Goal: Information Seeking & Learning: Learn about a topic

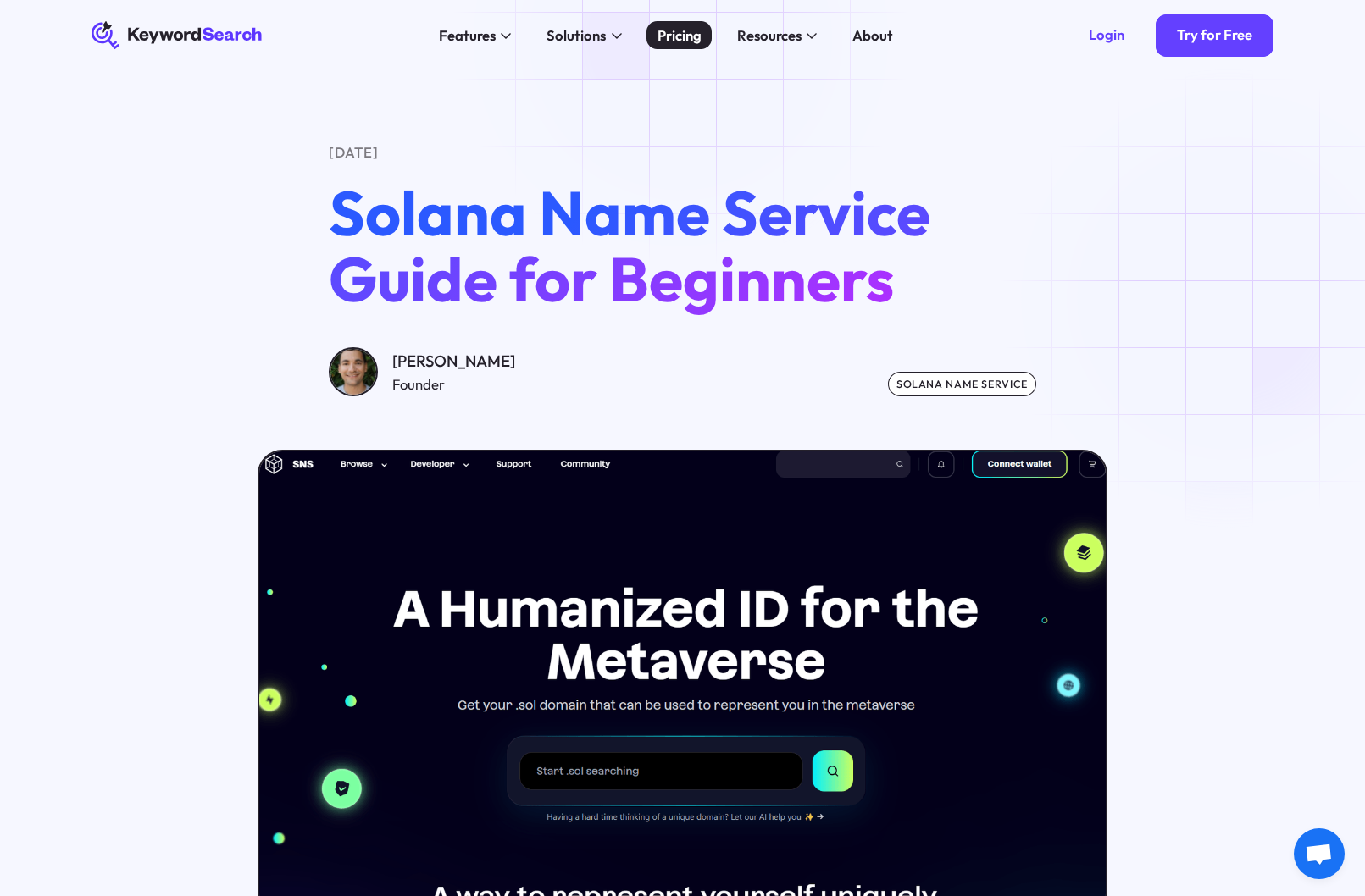
click at [687, 39] on div "Pricing" at bounding box center [679, 35] width 44 height 21
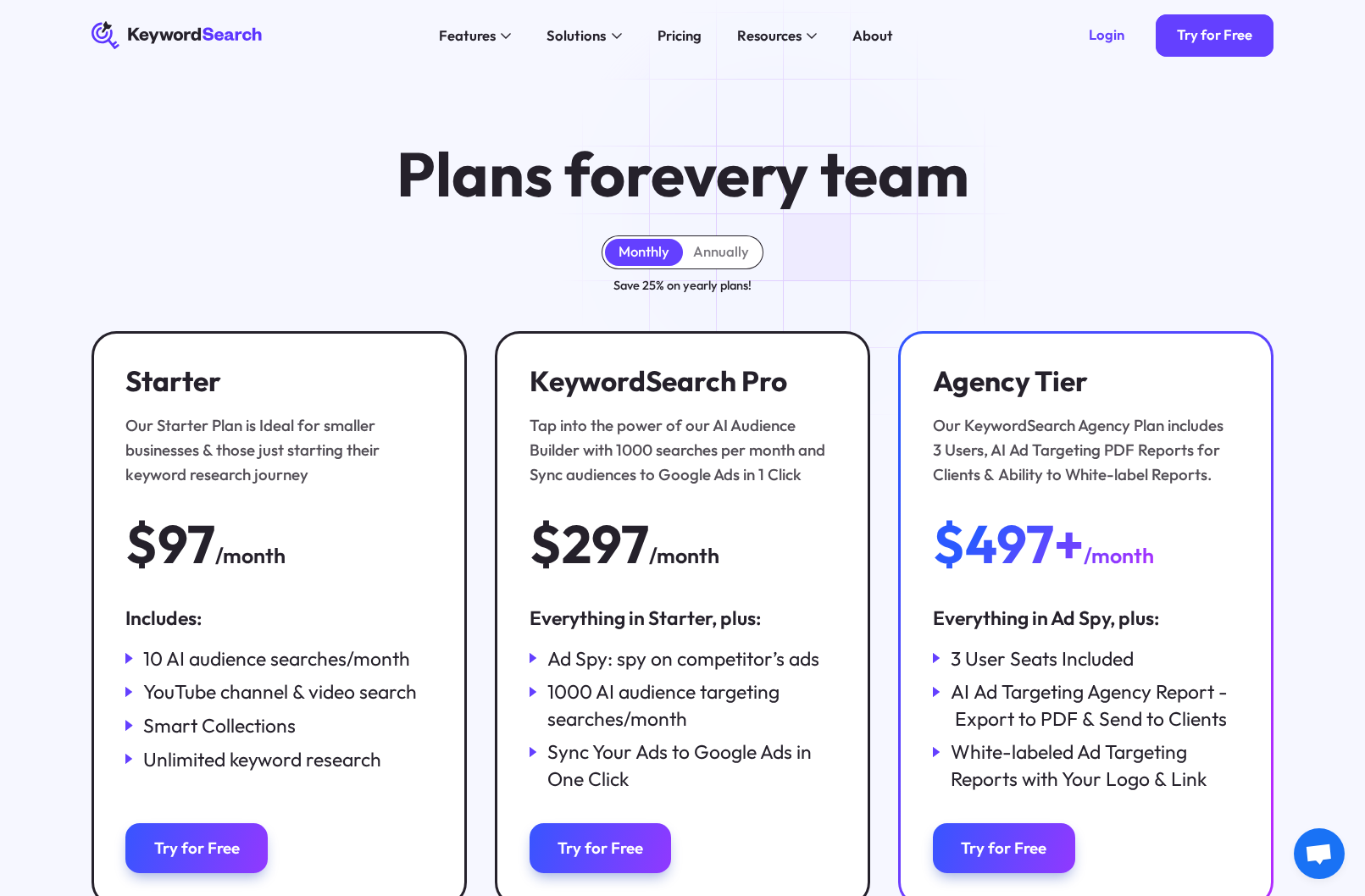
click at [216, 31] on icon "KeywordSearch" at bounding box center [178, 35] width 174 height 28
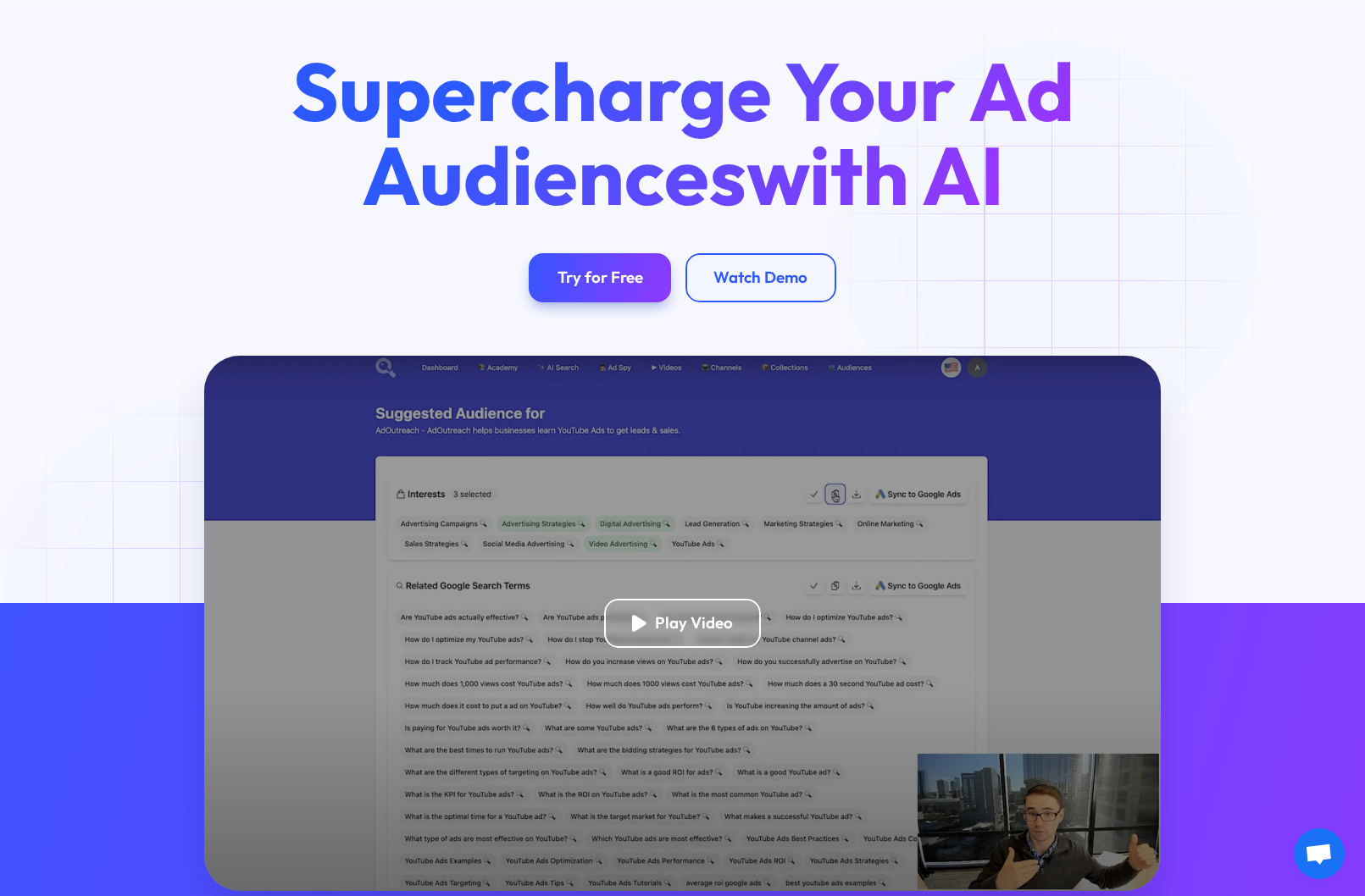
scroll to position [169, 0]
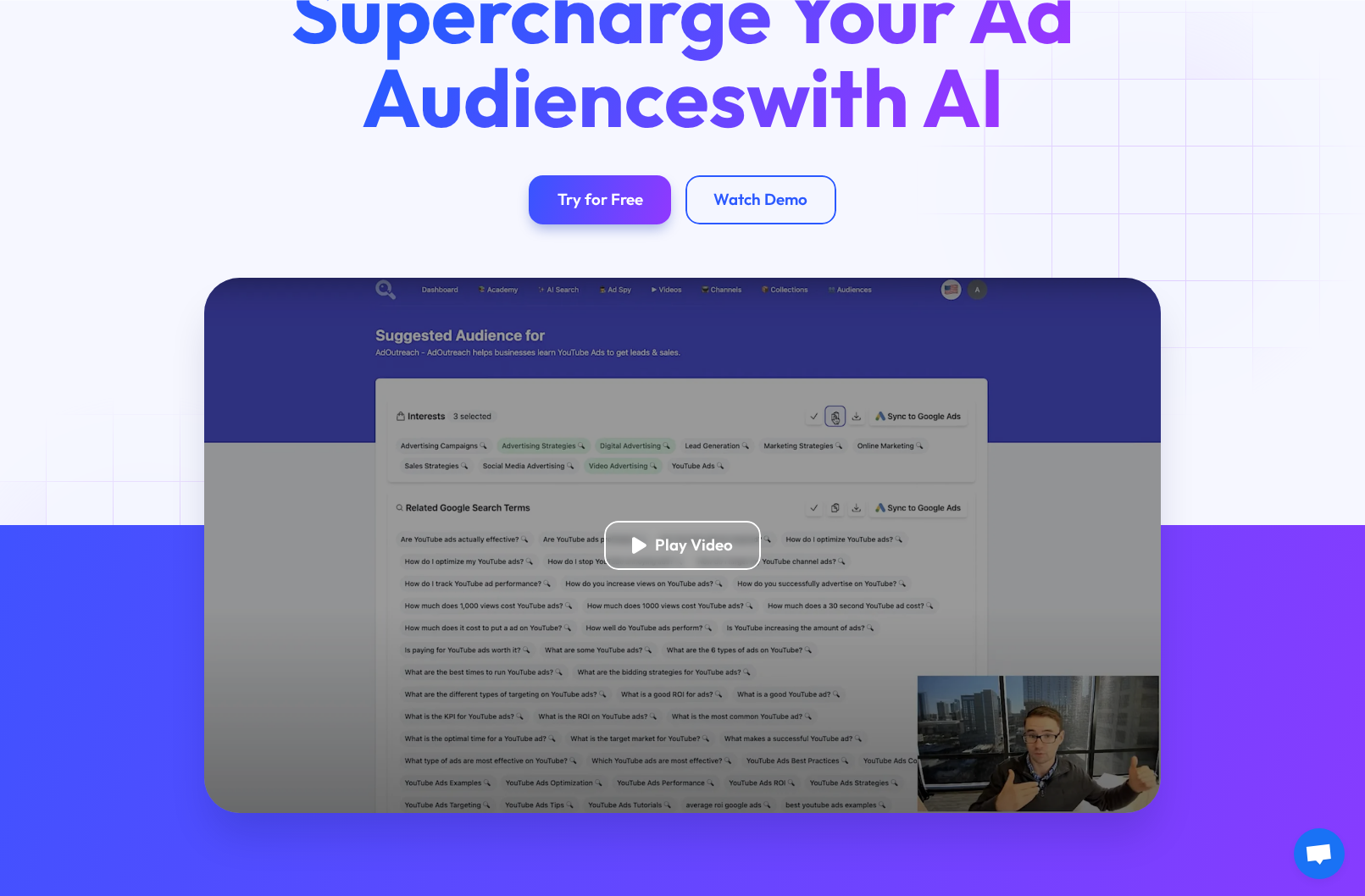
click at [1154, 193] on div "Supercharge Your Ad Audiences with AI Try for Free Watch Demo" at bounding box center [682, 98] width 1239 height 252
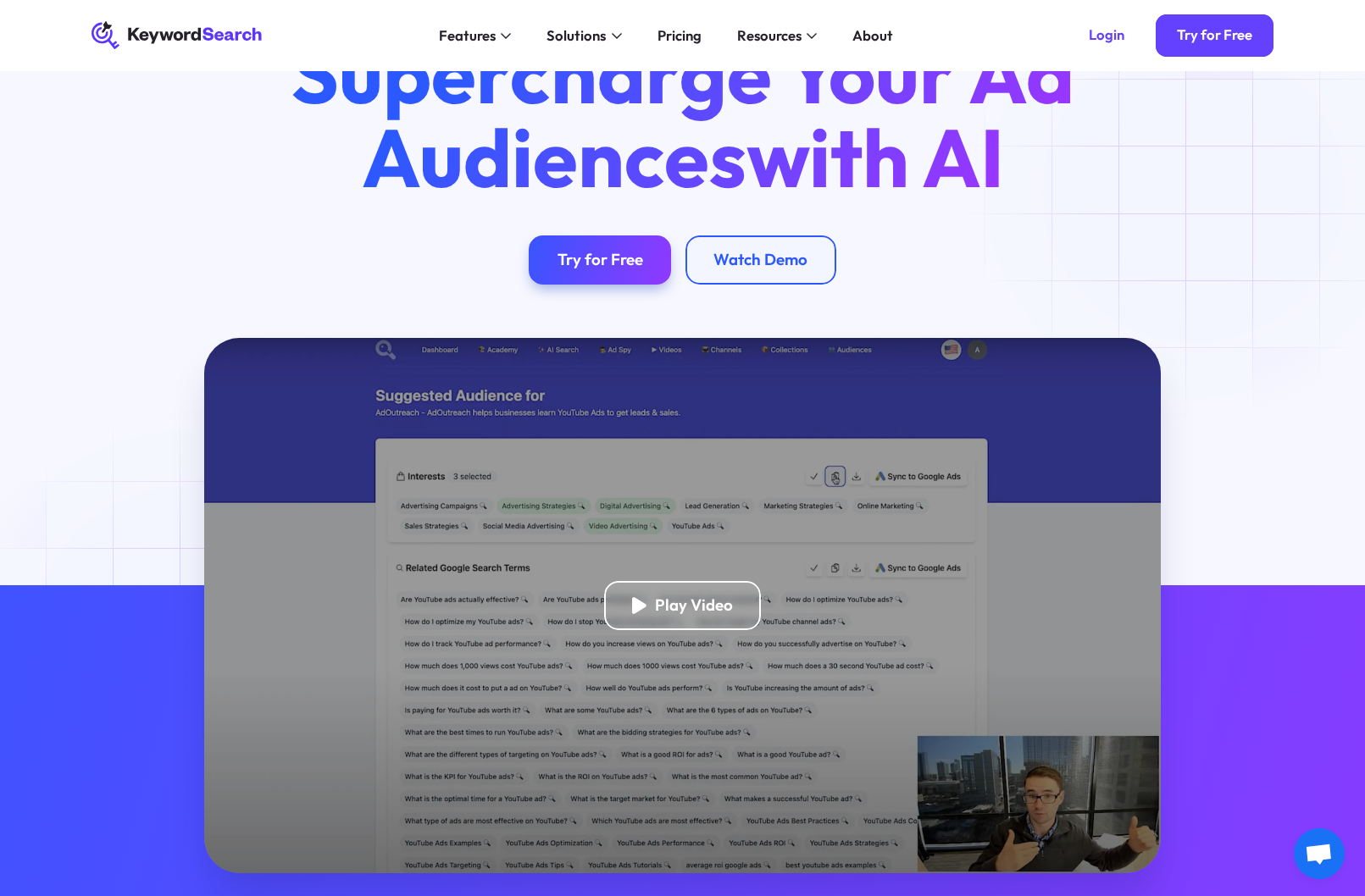
scroll to position [0, 0]
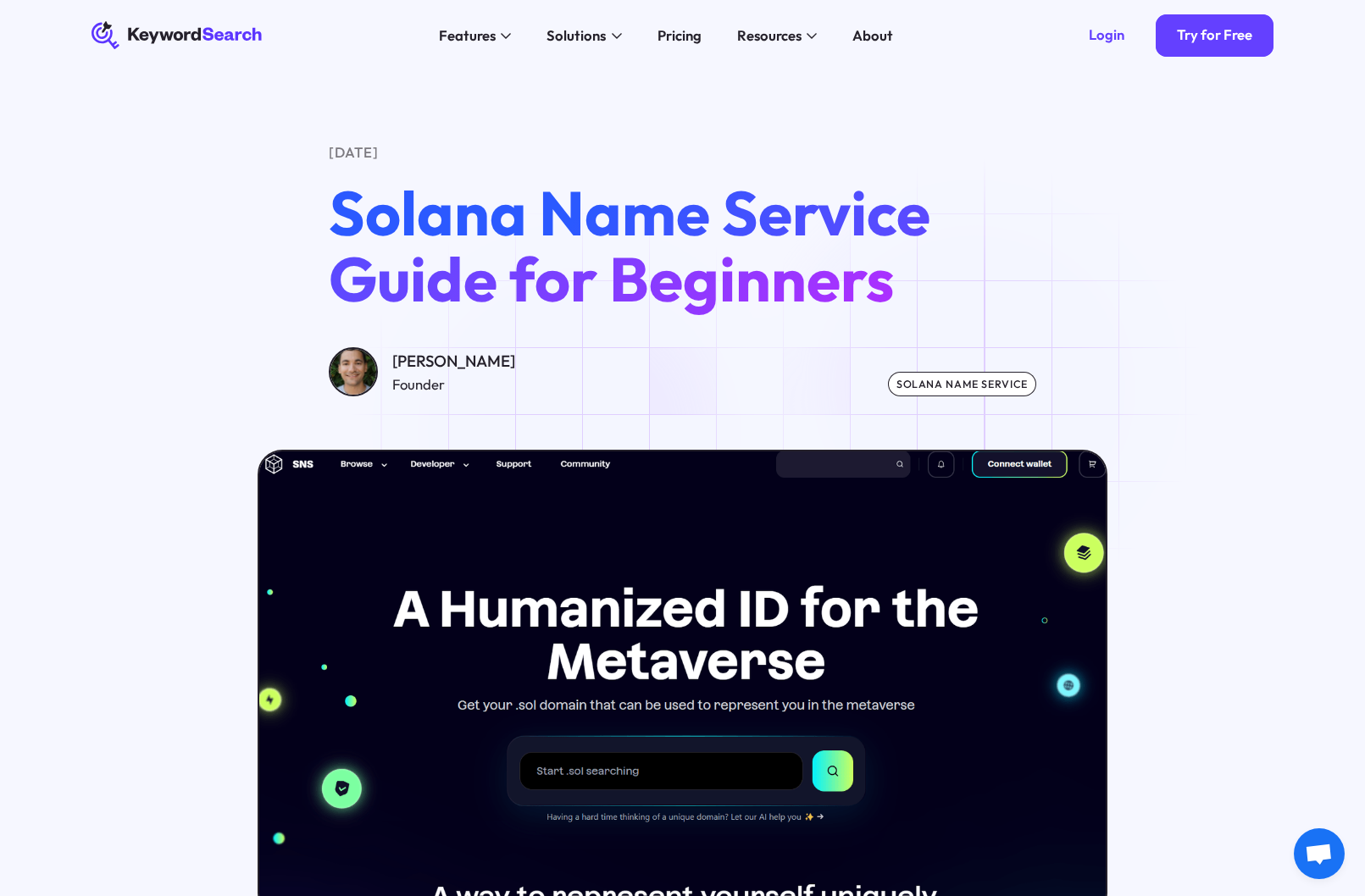
click at [983, 387] on div "solana name service" at bounding box center [963, 384] width 149 height 24
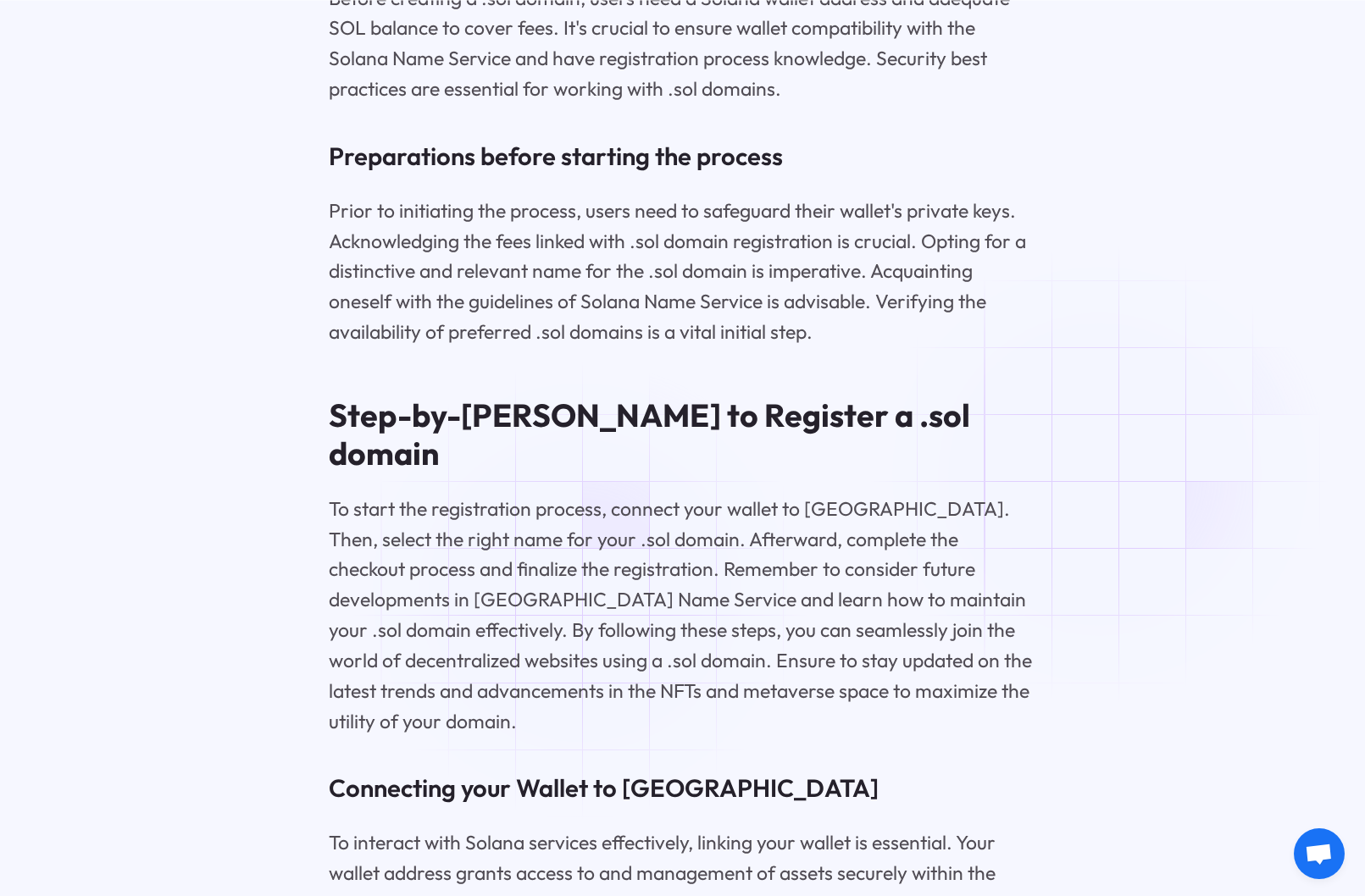
scroll to position [3642, 0]
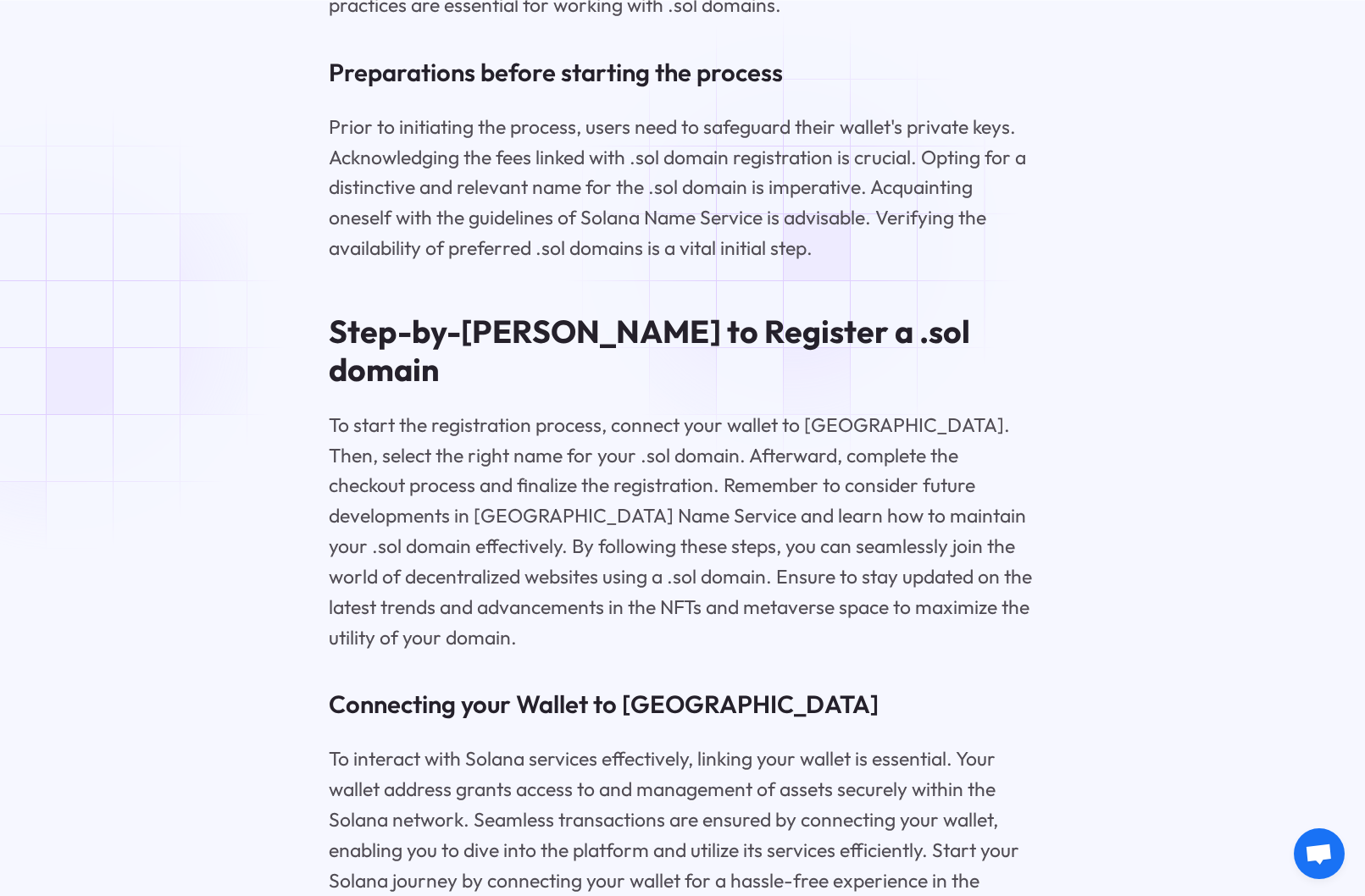
click at [63, 325] on div "Solana Name Service Guide for Beginners Welcome to the world of Solana Name Ser…" at bounding box center [682, 729] width 1239 height 6766
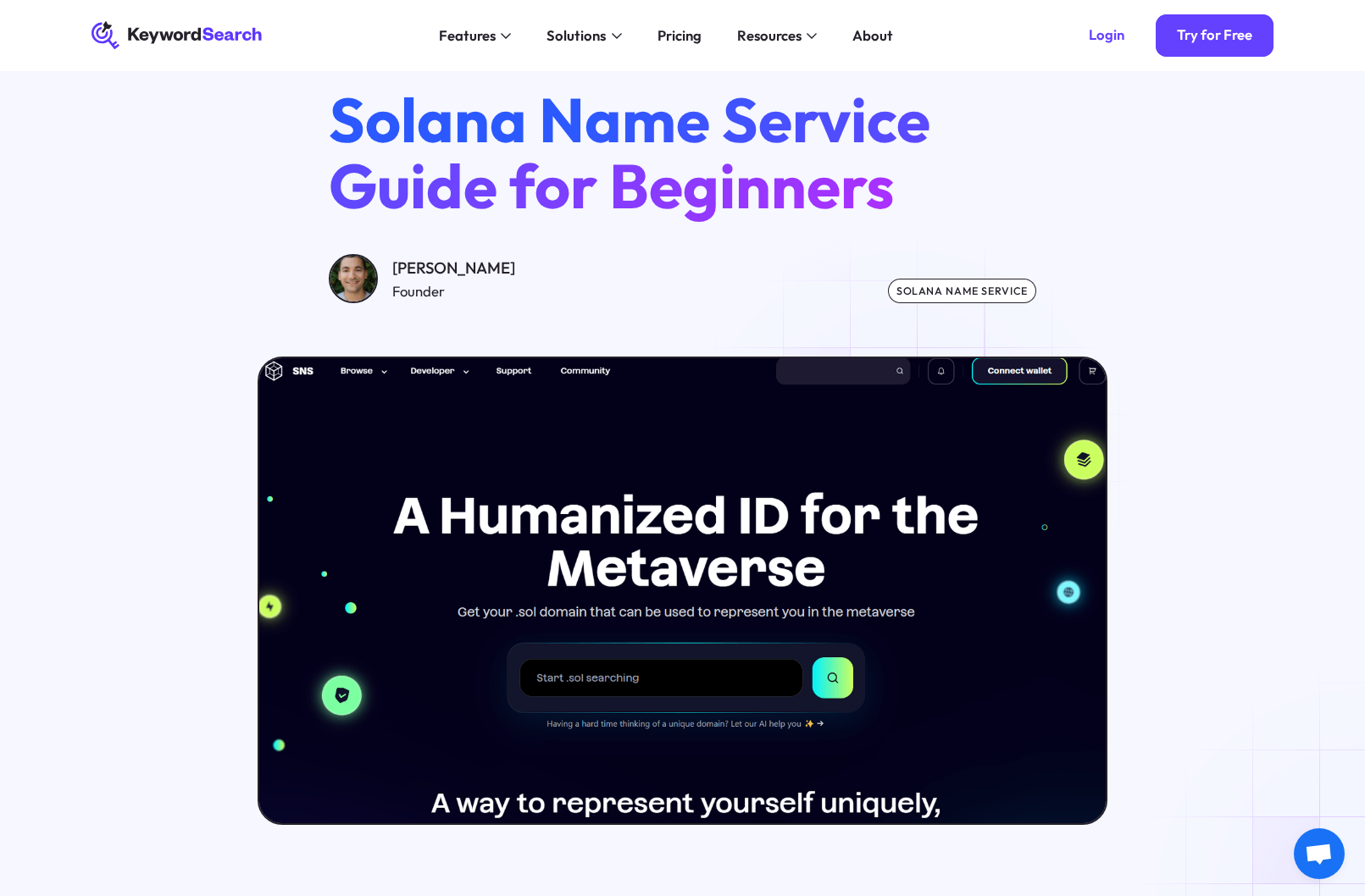
scroll to position [85, 0]
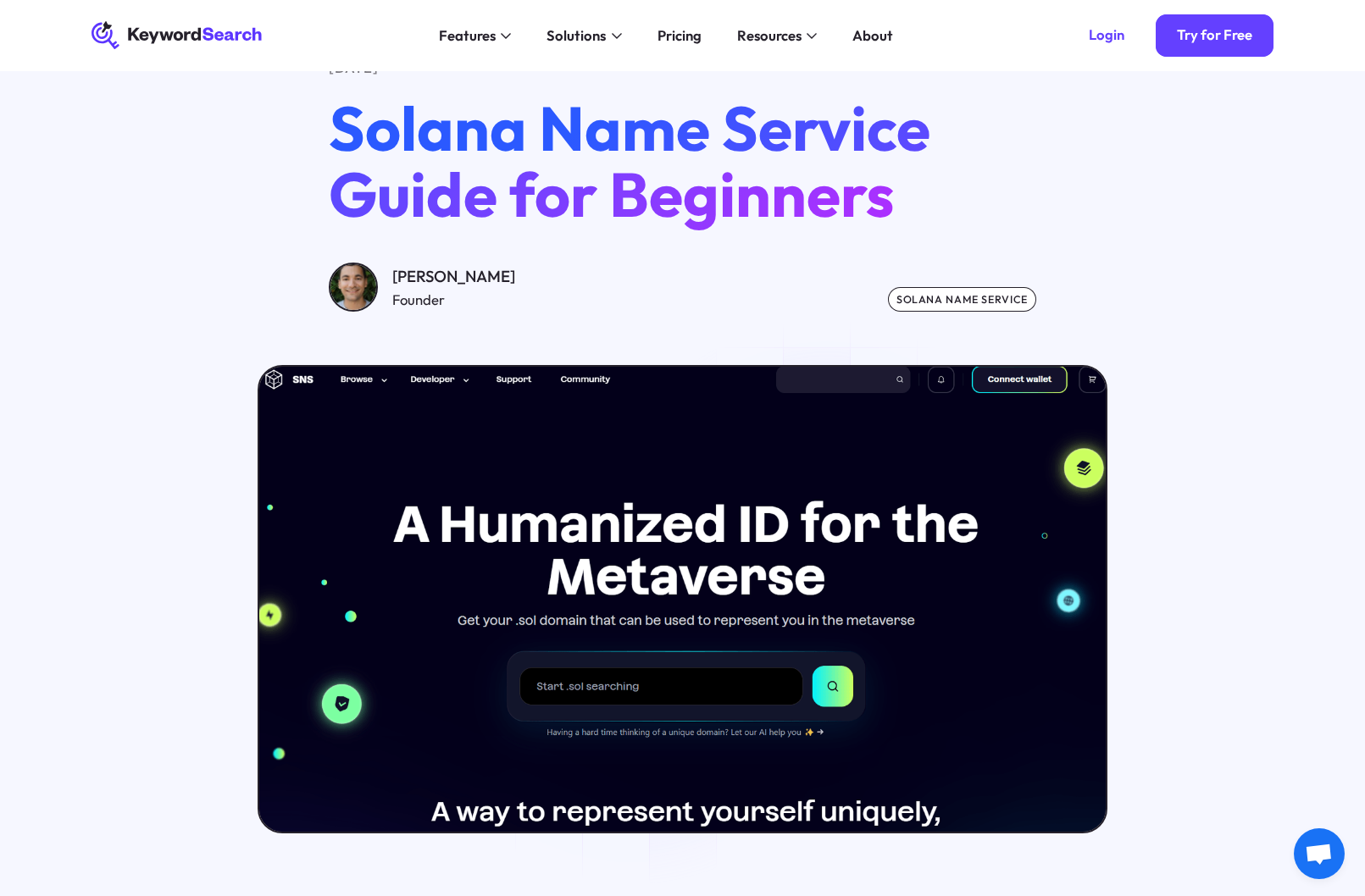
click at [834, 549] on img at bounding box center [682, 599] width 855 height 470
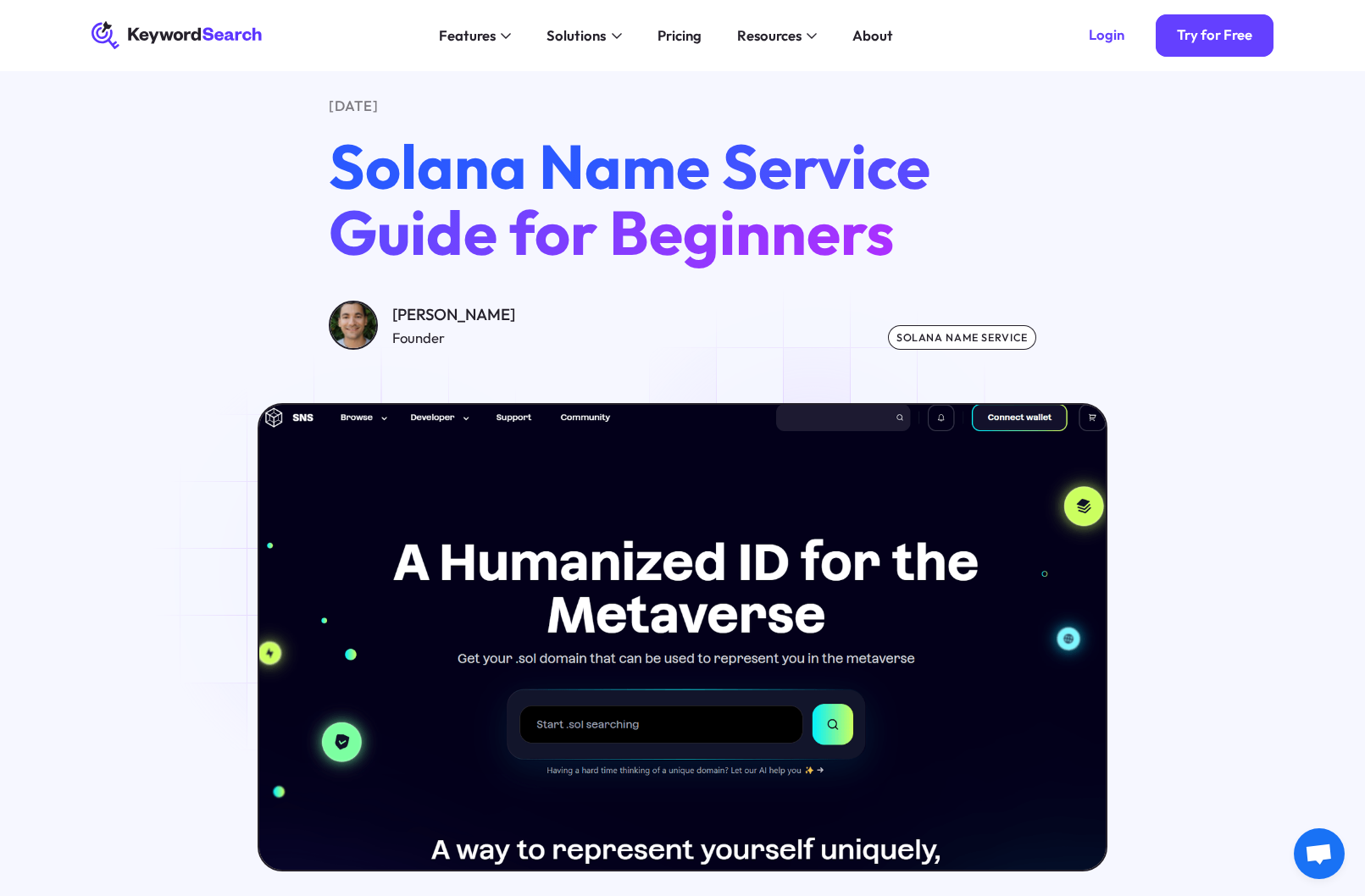
scroll to position [0, 0]
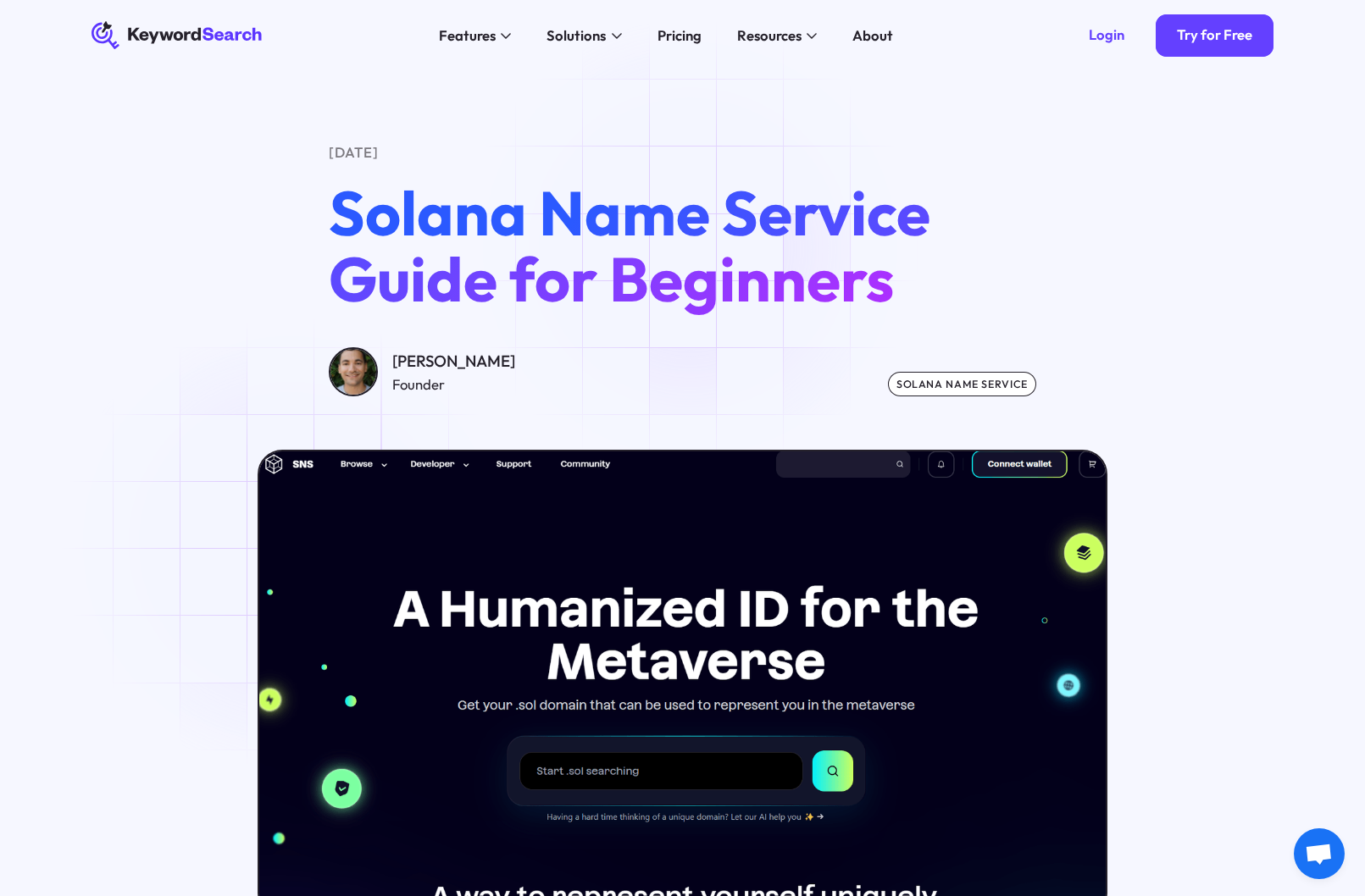
click at [696, 249] on span "Solana Name Service Guide for Beginners" at bounding box center [629, 245] width 601 height 144
click at [737, 640] on img at bounding box center [682, 684] width 855 height 470
